Goal: Find specific page/section: Find specific page/section

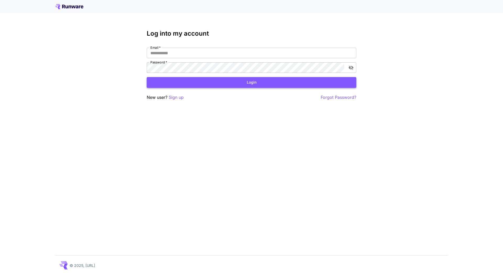
type input "**********"
click at [258, 79] on button "Login" at bounding box center [252, 82] width 210 height 11
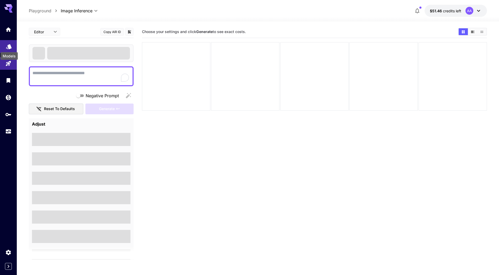
click at [11, 48] on icon "Models" at bounding box center [9, 46] width 6 height 6
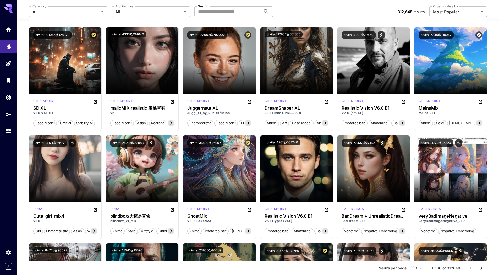
scroll to position [733, 0]
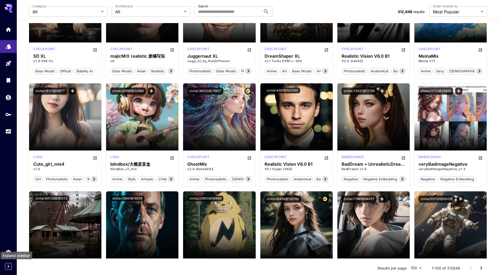
click at [8, 266] on icon "Expand sidebar" at bounding box center [8, 266] width 6 height 6
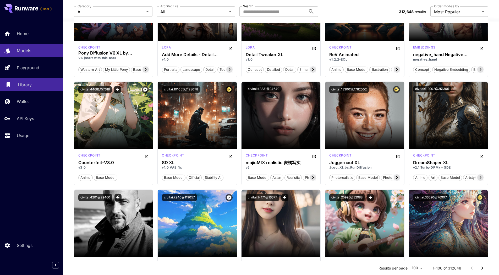
click at [41, 81] on div "Library" at bounding box center [38, 84] width 41 height 6
